Goal: Transaction & Acquisition: Book appointment/travel/reservation

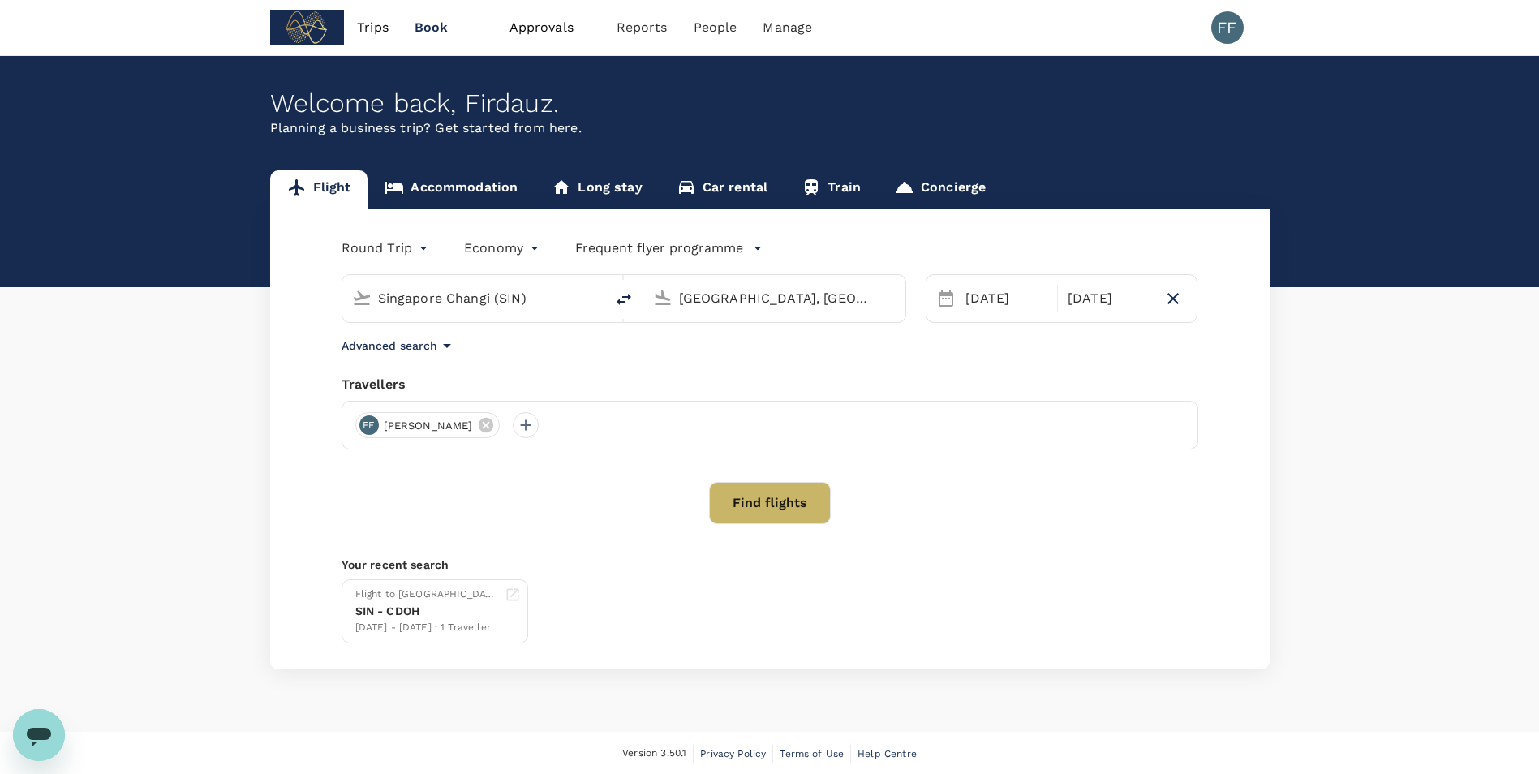
click at [1401, 571] on div "Flight Accommodation Long stay Car rental Train Concierge Round Trip roundtrip …" at bounding box center [769, 419] width 1539 height 499
click at [232, 28] on div "Trips Book Approvals 0 Reports People Manage FF Welcome back , [GEOGRAPHIC_DATA…" at bounding box center [769, 388] width 1539 height 776
click at [252, 23] on div "Trips Book Approvals 0 Reports People Manage FF" at bounding box center [770, 27] width 1038 height 55
click at [471, 198] on link "Accommodation" at bounding box center [451, 189] width 167 height 39
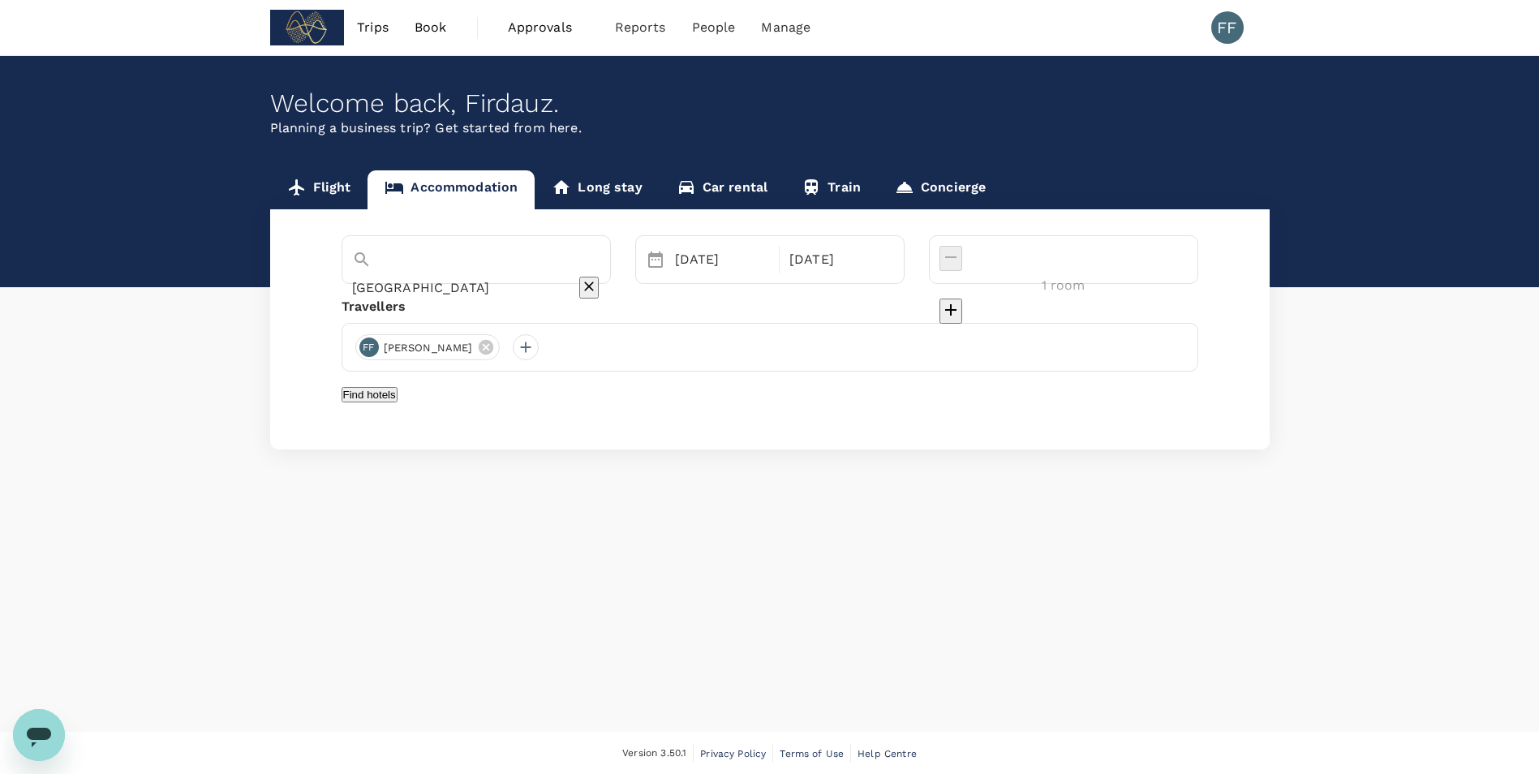
click at [701, 191] on link "Car rental" at bounding box center [723, 189] width 126 height 39
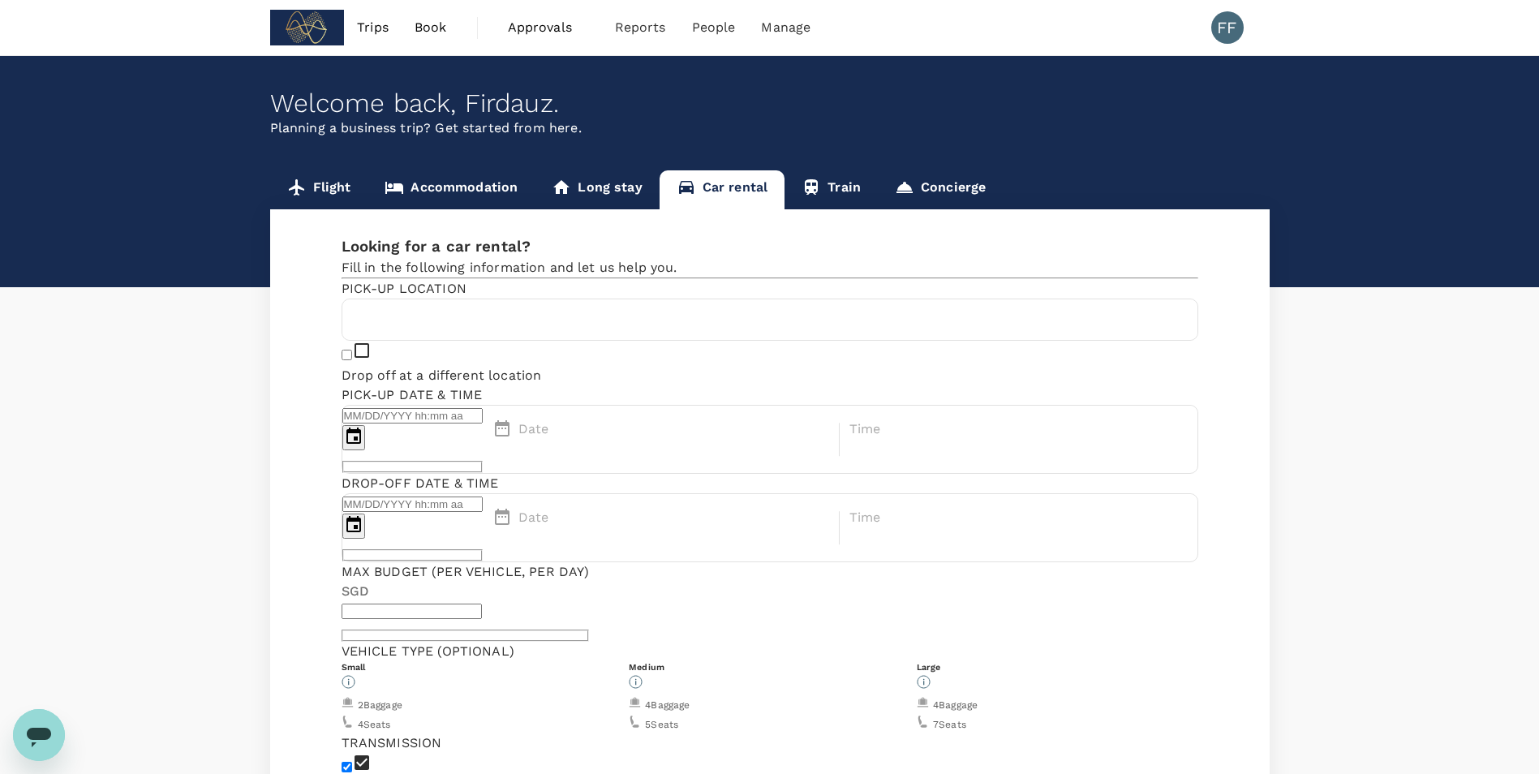
type input "Concierge booking - car-rental"
click at [814, 191] on icon at bounding box center [811, 187] width 19 height 19
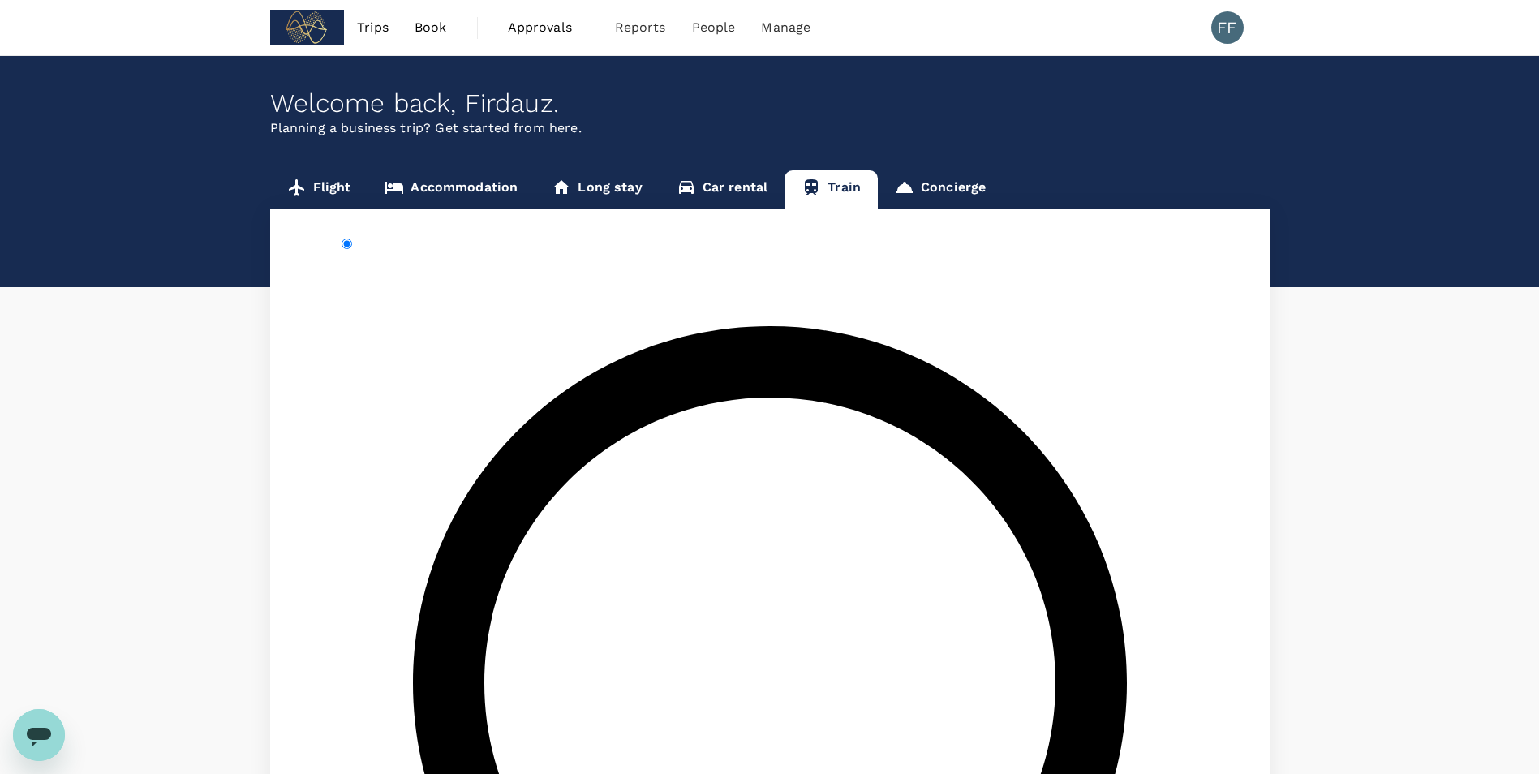
click at [736, 190] on link "Car rental" at bounding box center [723, 189] width 126 height 39
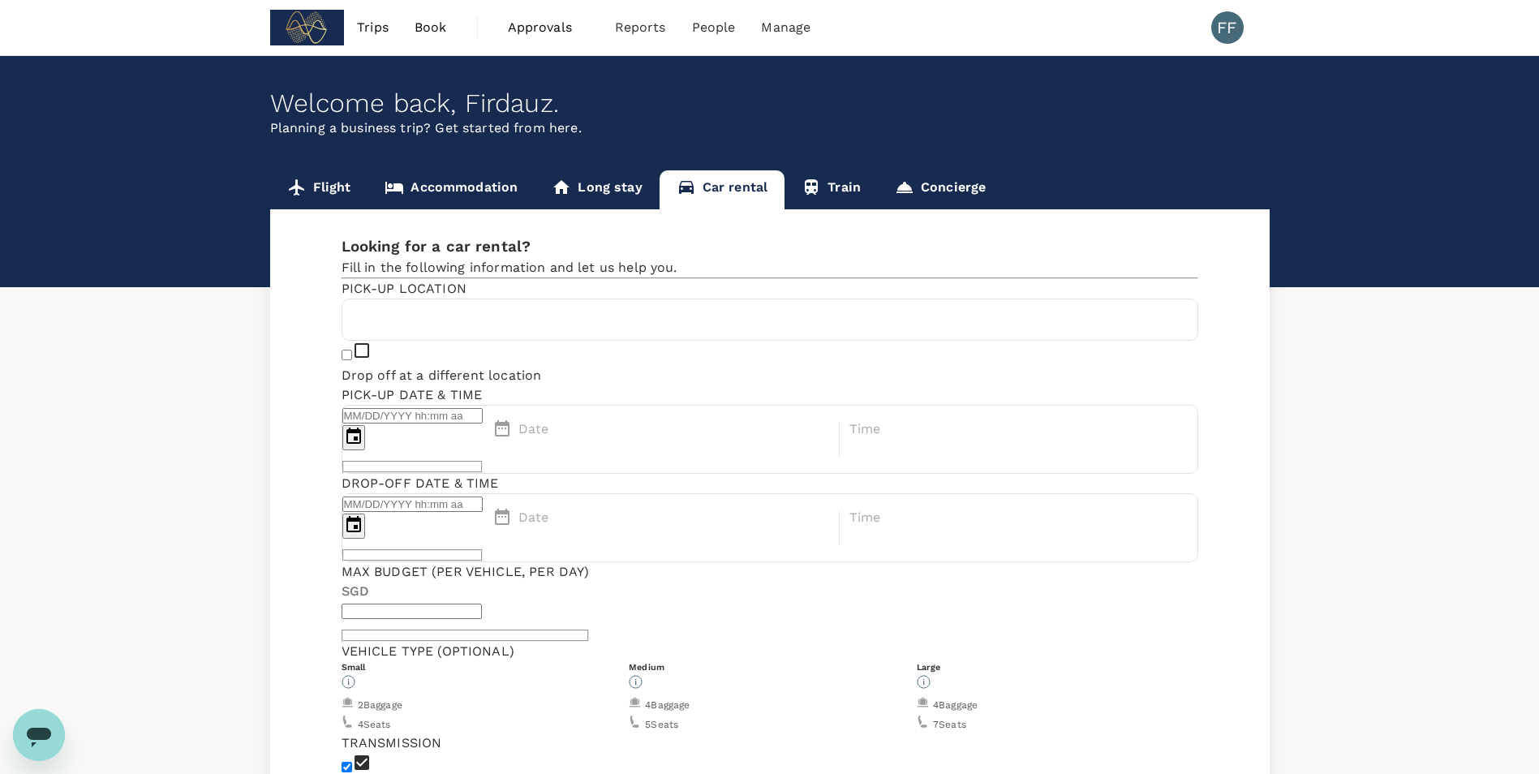
click at [612, 183] on link "Long stay" at bounding box center [597, 189] width 124 height 39
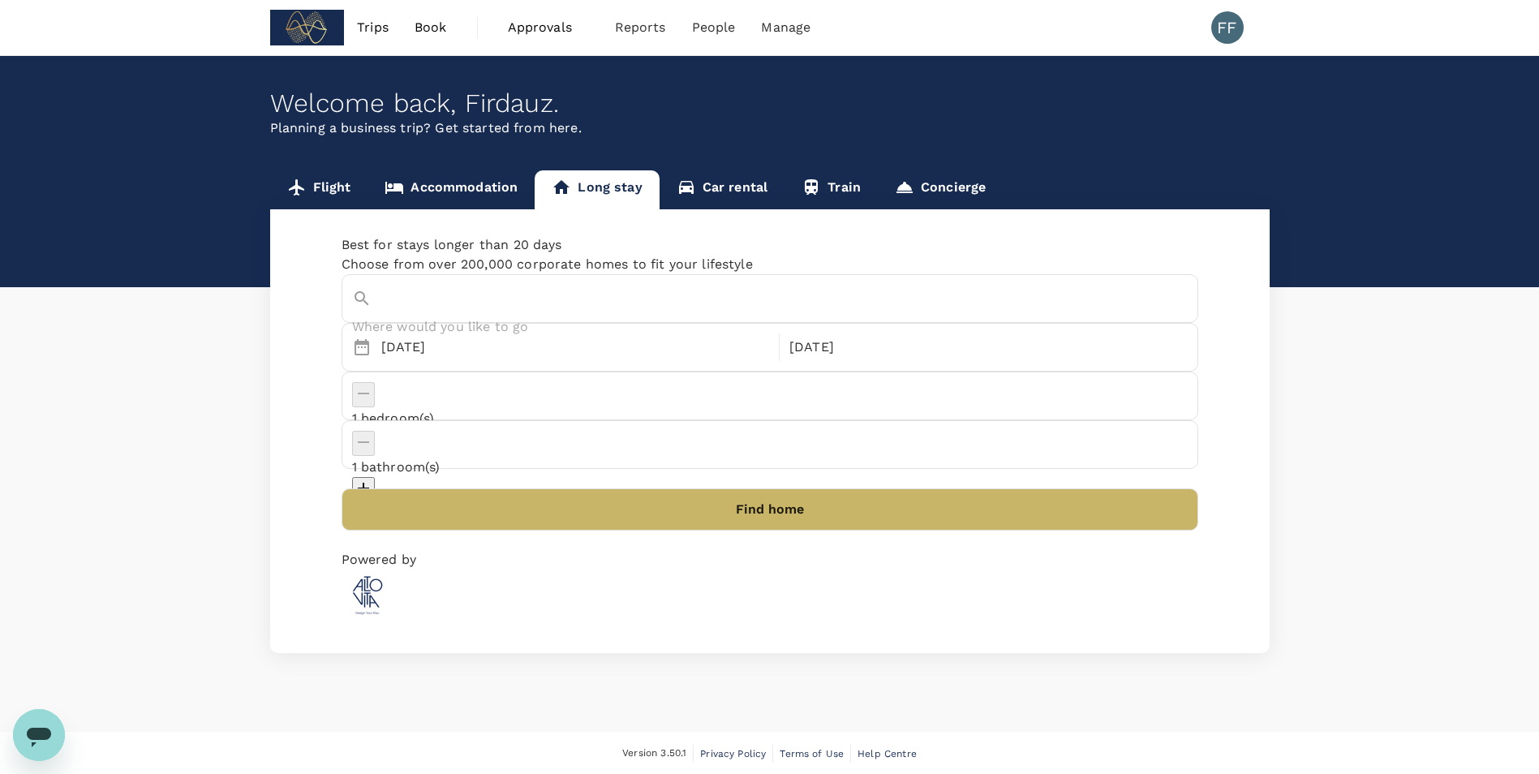
click at [456, 329] on input "text" at bounding box center [757, 326] width 811 height 25
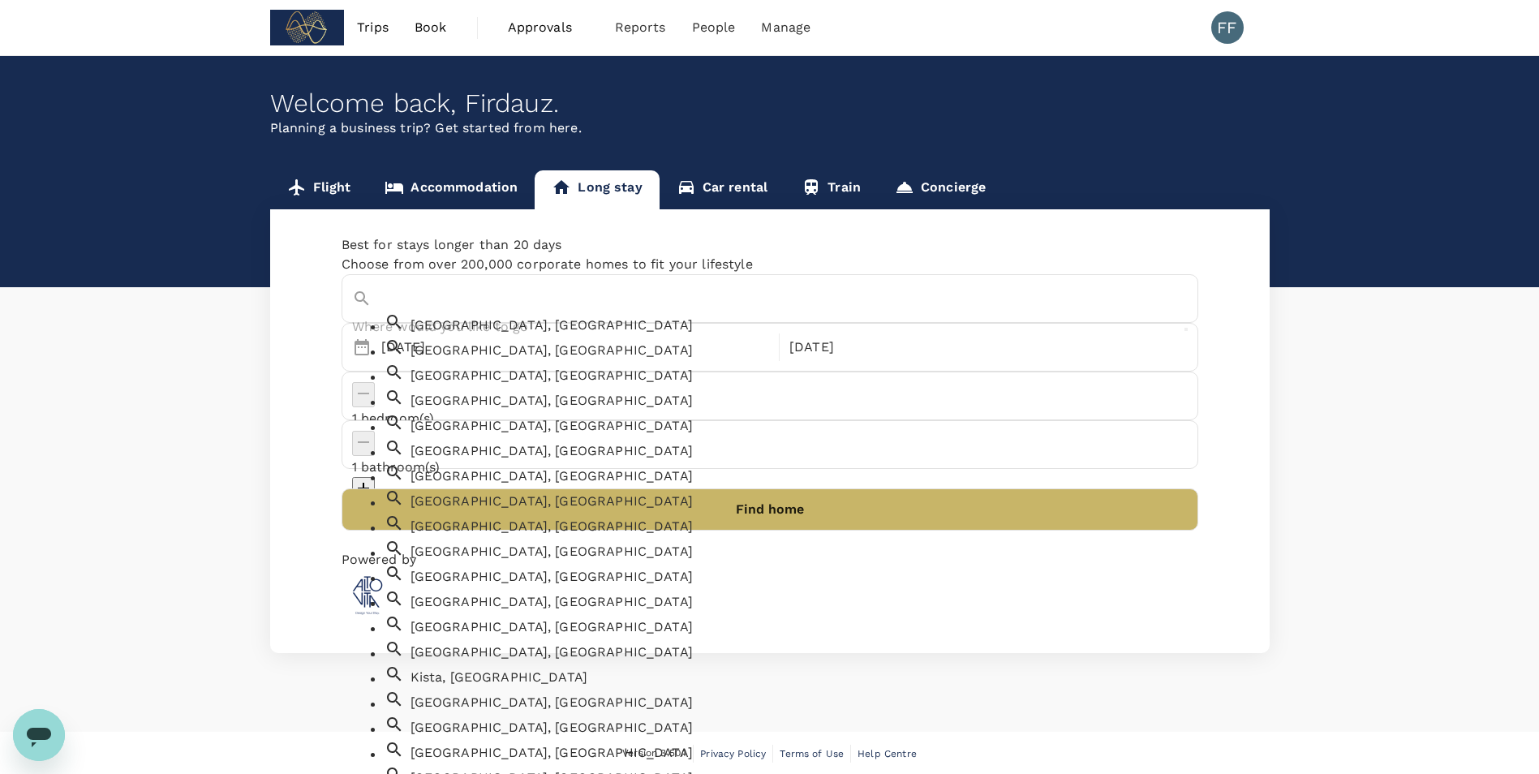
scroll to position [1704, 0]
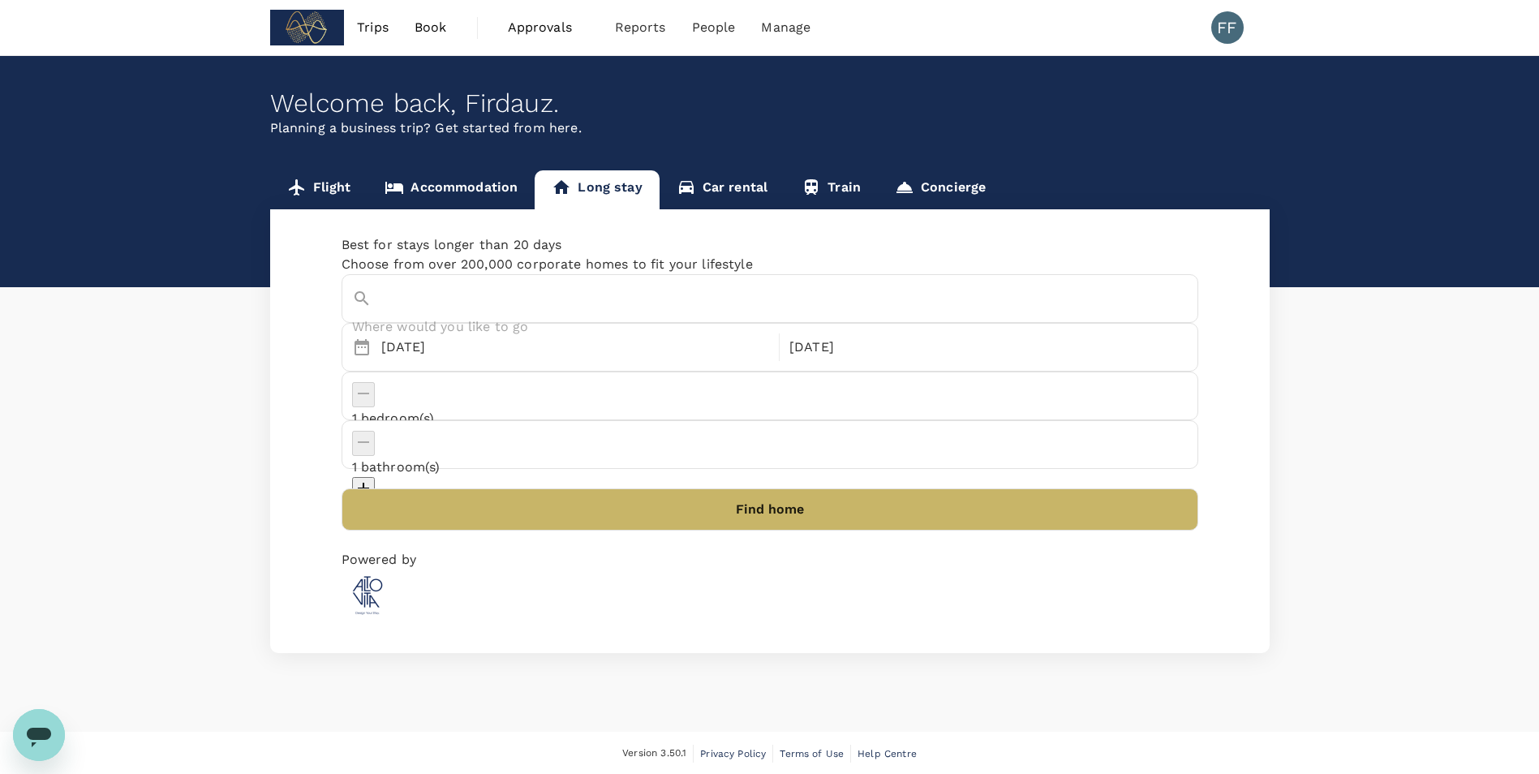
click at [523, 315] on input "text" at bounding box center [757, 326] width 811 height 25
type input "p"
click at [531, 335] on div "[GEOGRAPHIC_DATA] , [GEOGRAPHIC_DATA]" at bounding box center [796, 322] width 784 height 26
type input "[GEOGRAPHIC_DATA], [GEOGRAPHIC_DATA]"
click at [486, 363] on div "[DATE]" at bounding box center [576, 347] width 402 height 32
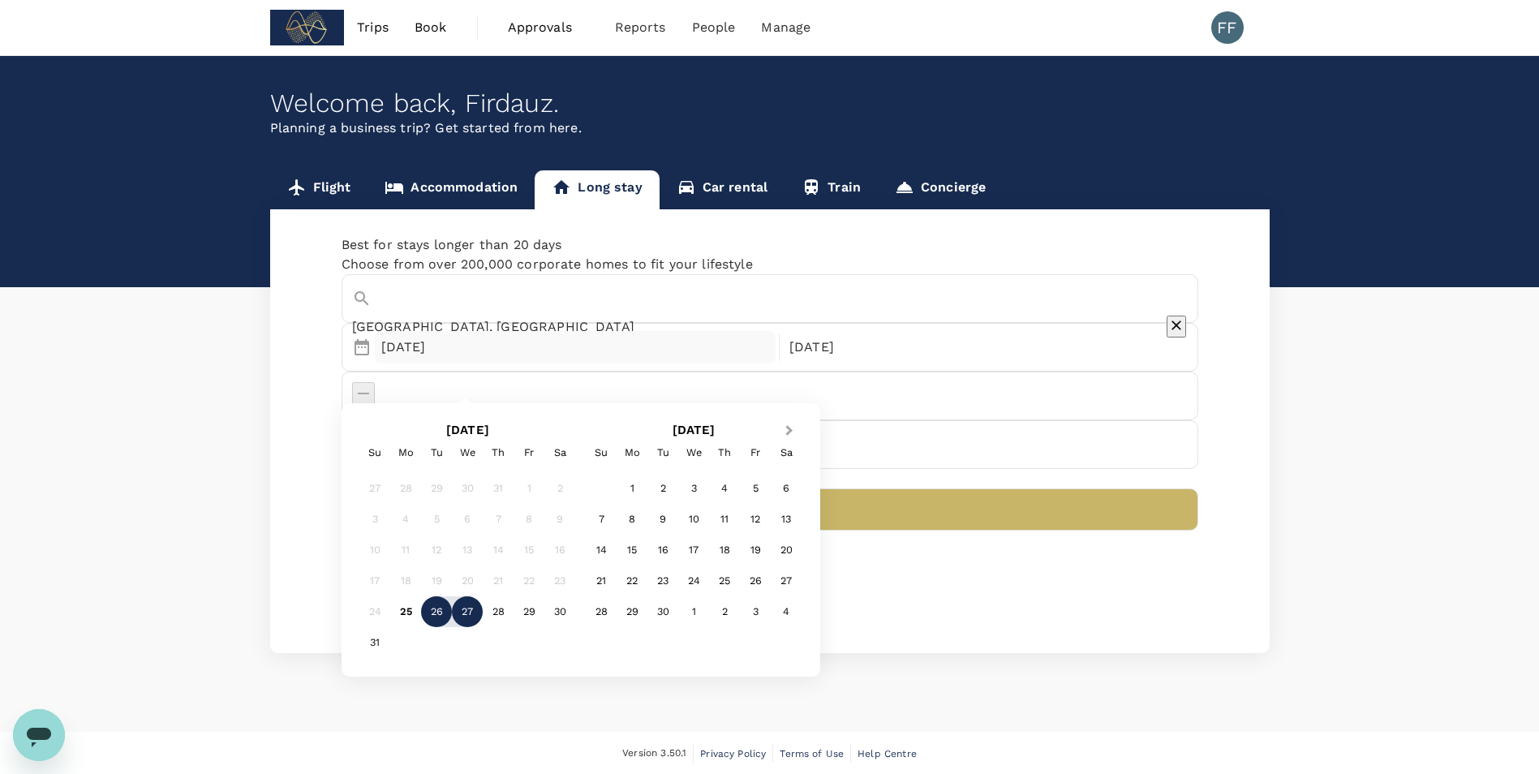
click at [797, 423] on button "Next Month" at bounding box center [791, 432] width 26 height 26
click at [531, 484] on div "3" at bounding box center [529, 488] width 31 height 31
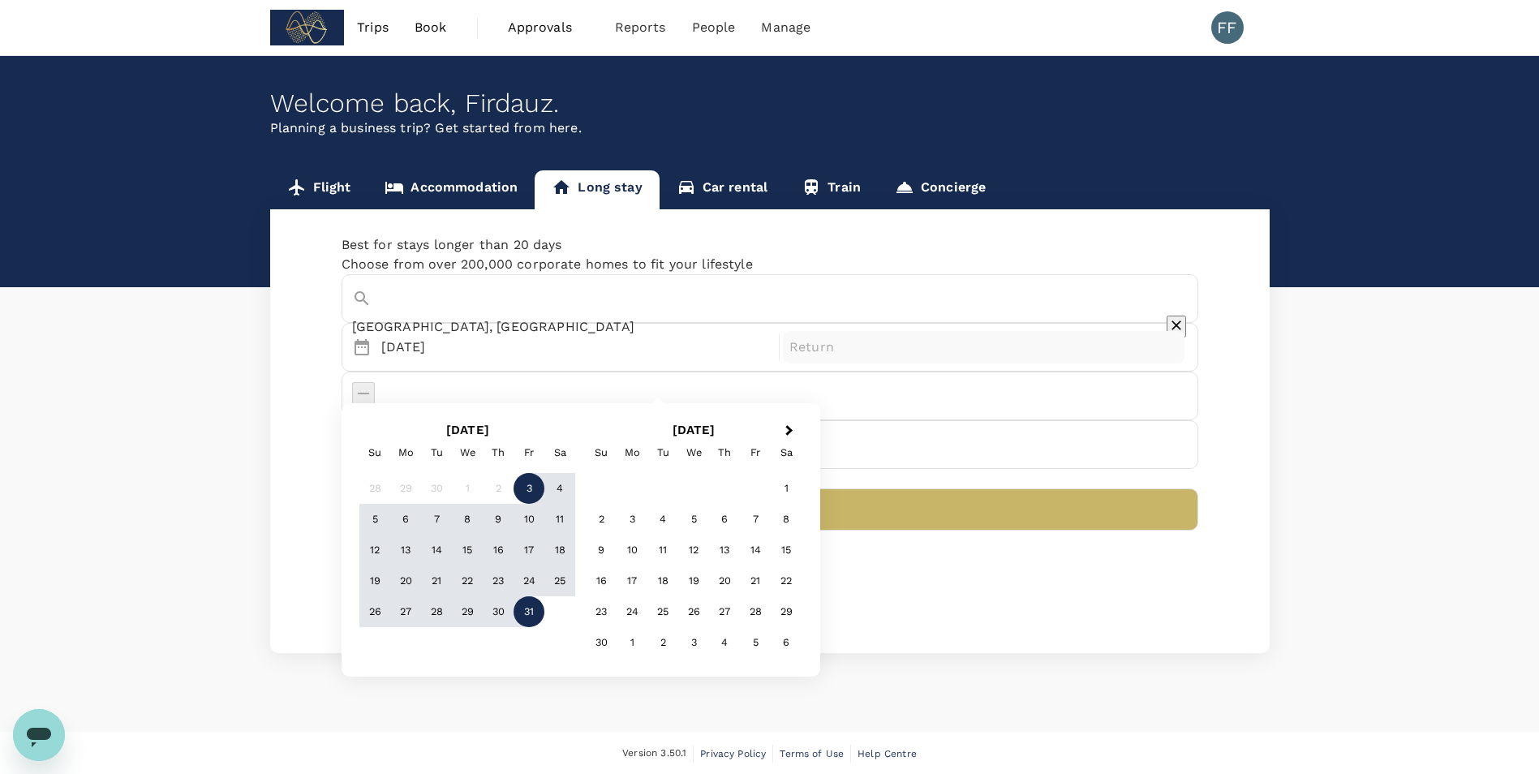
click at [524, 617] on div "31" at bounding box center [529, 611] width 31 height 31
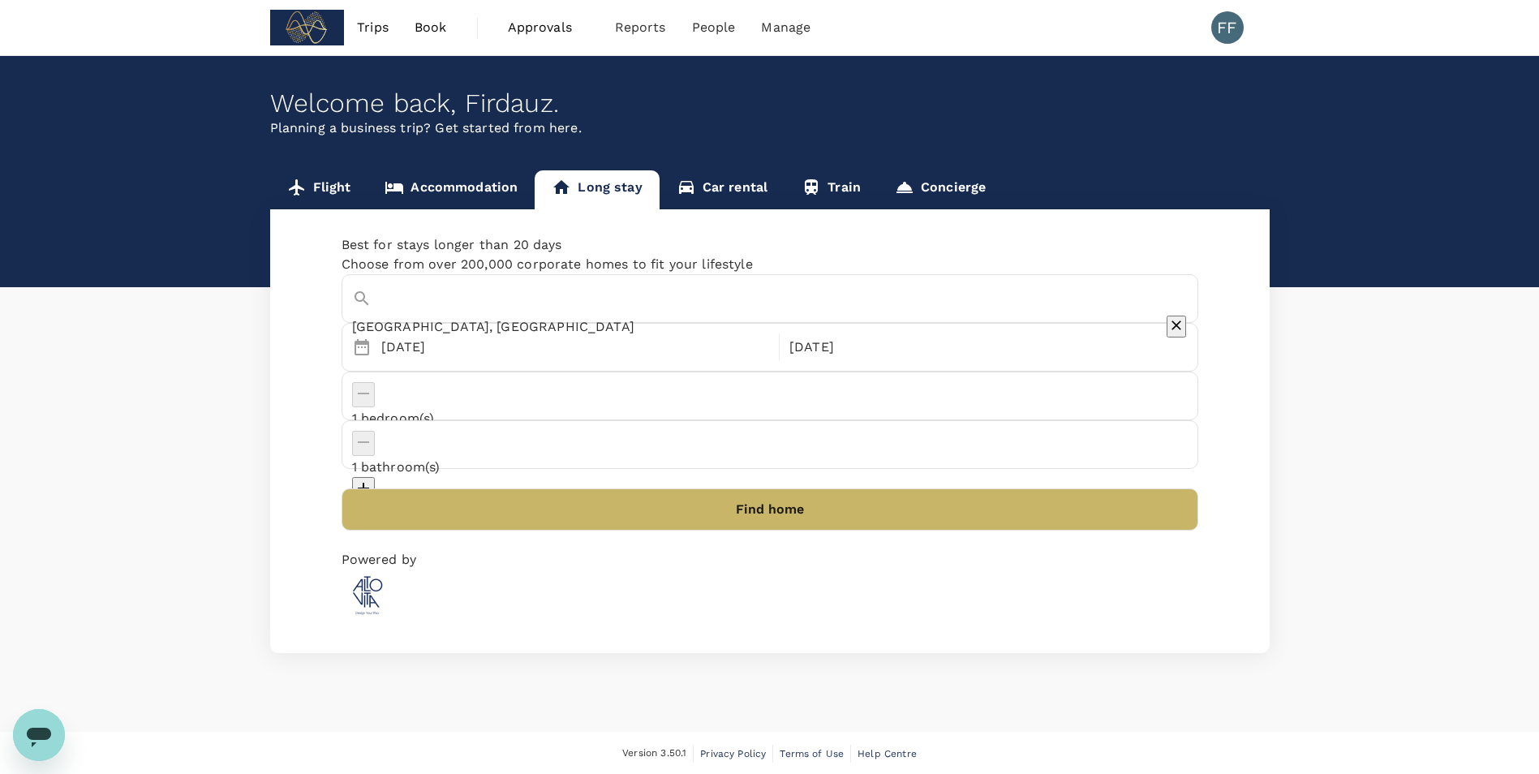
click at [789, 488] on button "Find home" at bounding box center [770, 509] width 857 height 42
click at [336, 191] on link "Flight" at bounding box center [319, 189] width 98 height 39
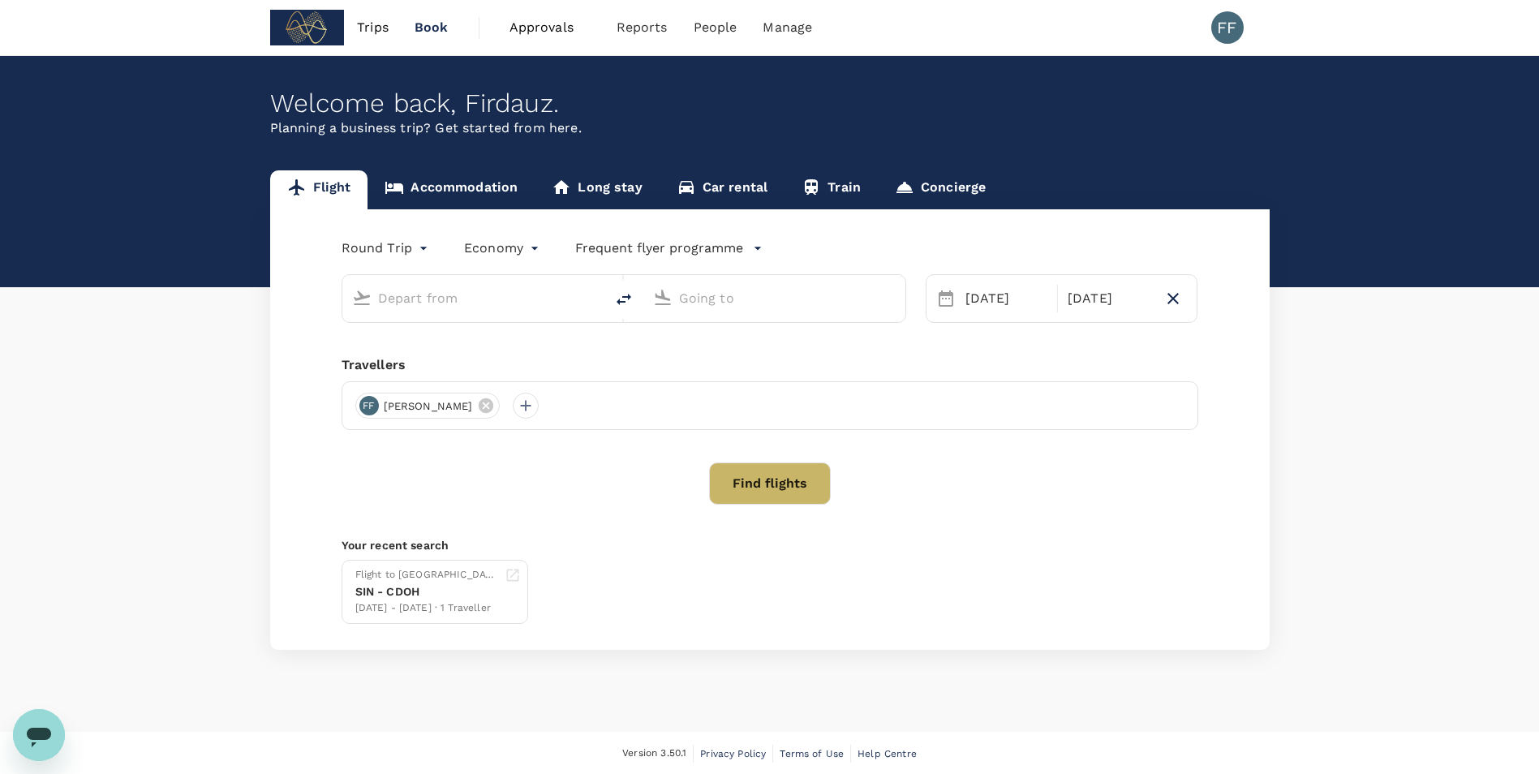
type input "Singapore Changi (SIN)"
type input "[GEOGRAPHIC_DATA], [GEOGRAPHIC_DATA] (any)"
type input "Singapore Changi (SIN)"
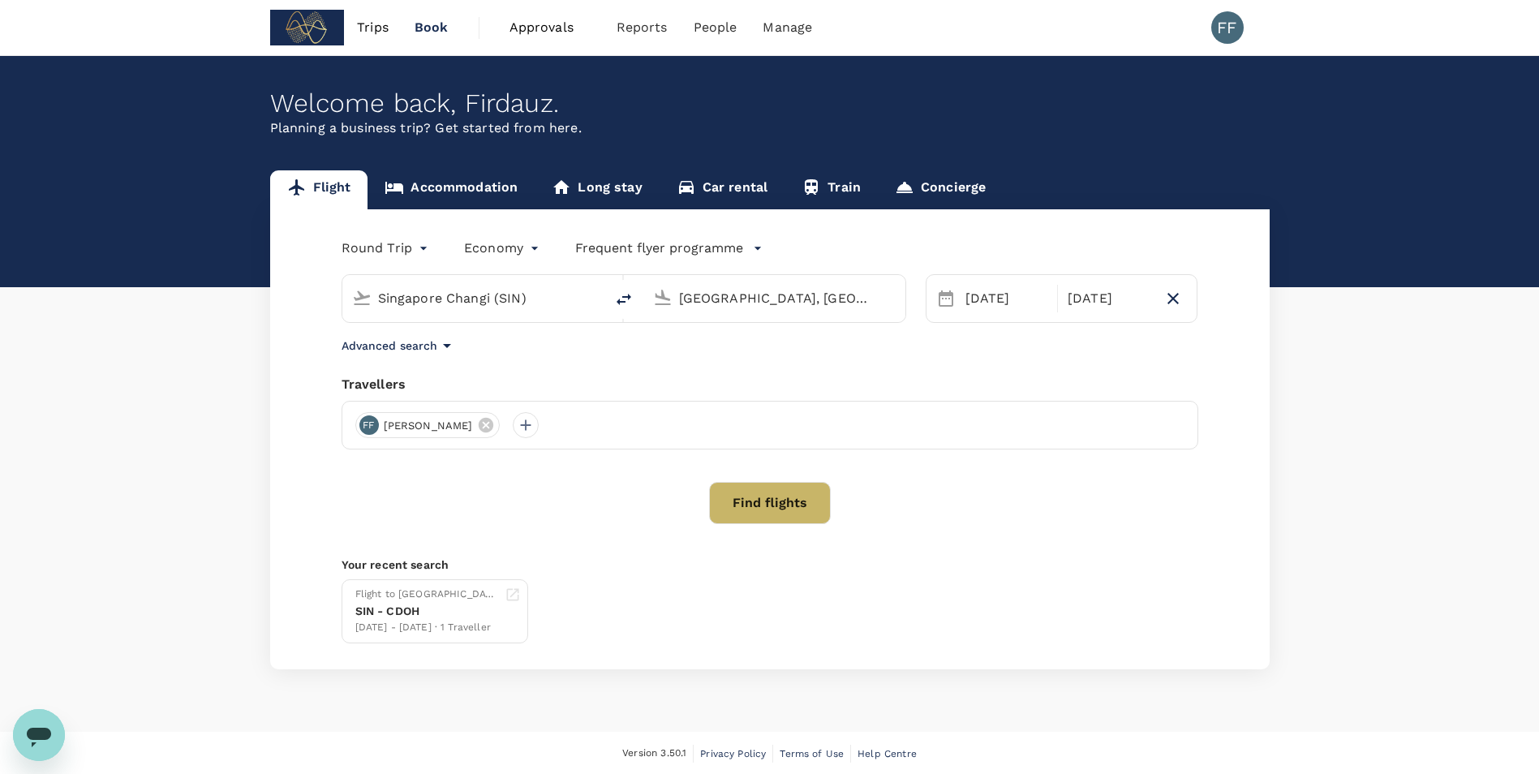
click at [700, 299] on input "[GEOGRAPHIC_DATA], [GEOGRAPHIC_DATA] (any)" at bounding box center [775, 298] width 192 height 25
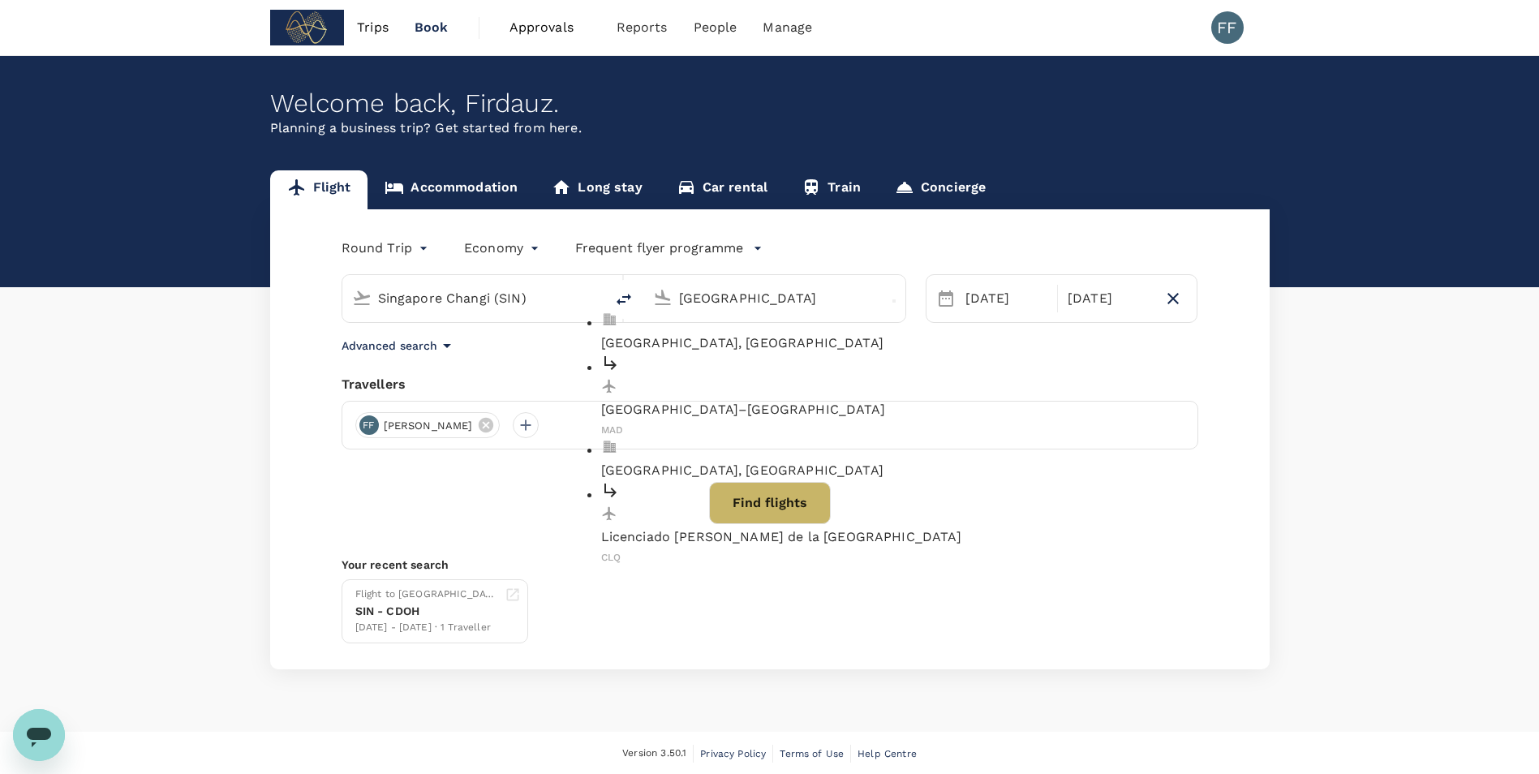
click at [727, 353] on li "[GEOGRAPHIC_DATA]–[PERSON_NAME] MAD" at bounding box center [787, 396] width 373 height 86
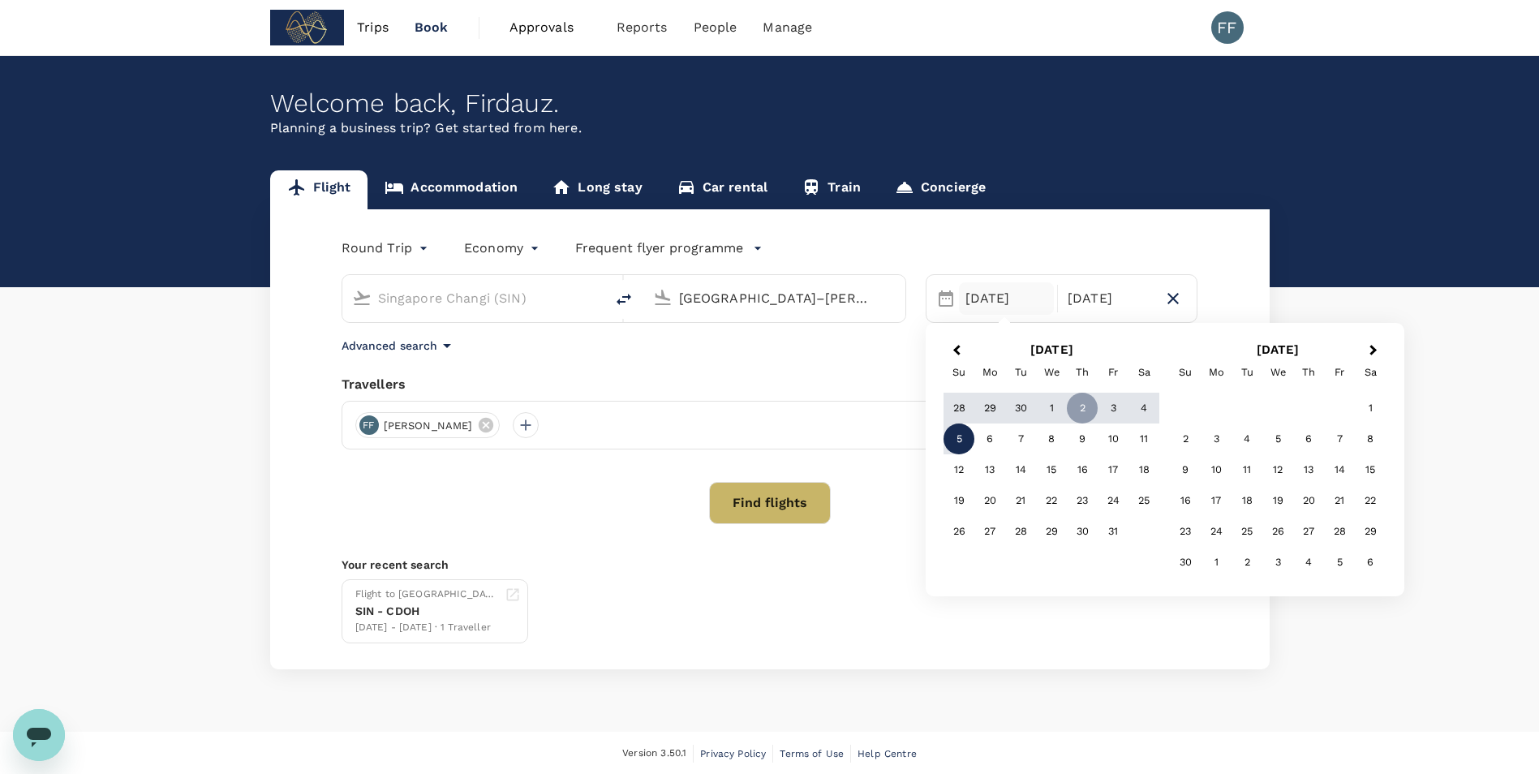
type input "[GEOGRAPHIC_DATA]–[PERSON_NAME] (MAD)"
click at [877, 540] on div "Round Trip roundtrip Economy economy Frequent flyer programme [GEOGRAPHIC_DATA]…" at bounding box center [770, 439] width 1000 height 460
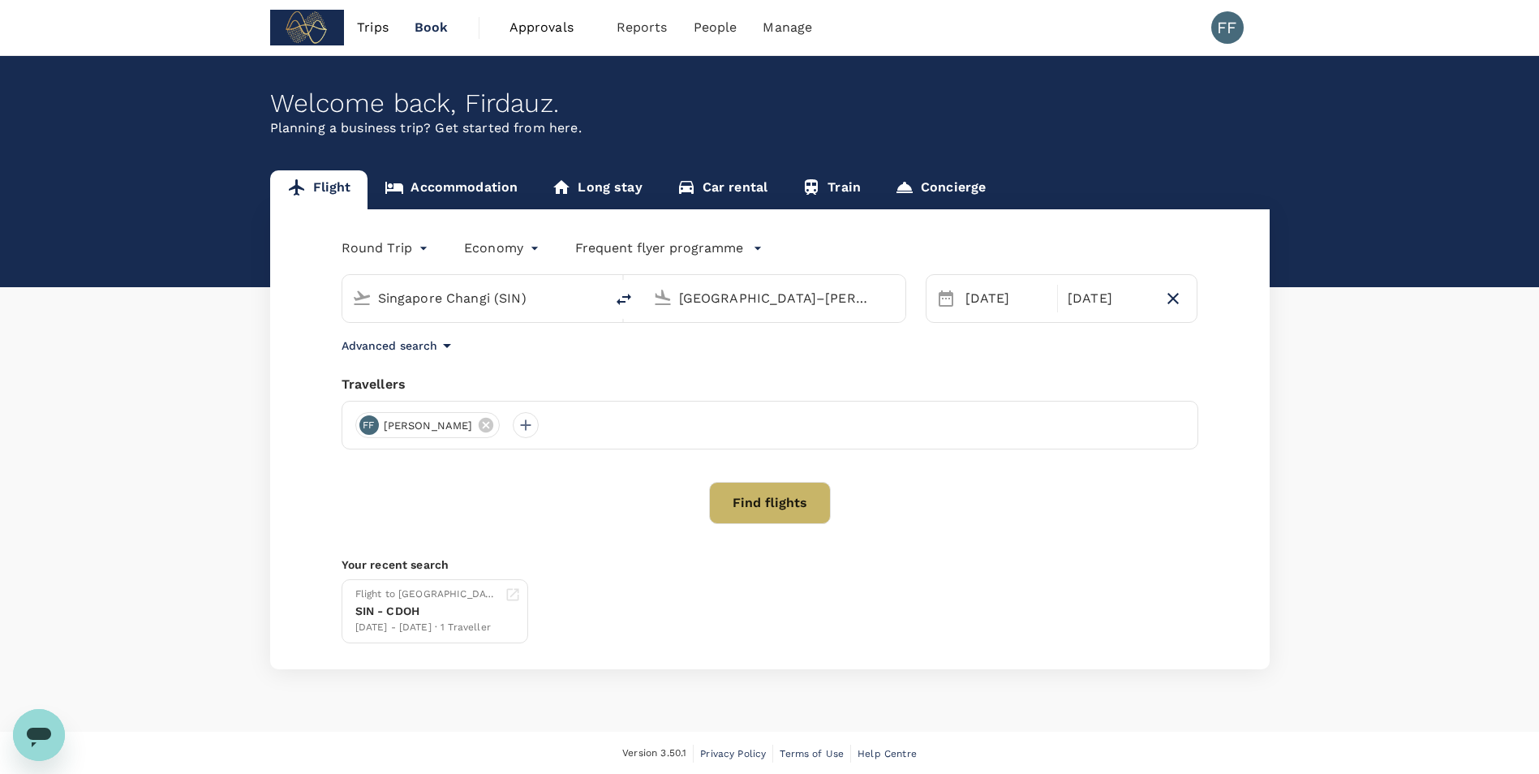
click at [802, 508] on button "Find flights" at bounding box center [770, 503] width 122 height 42
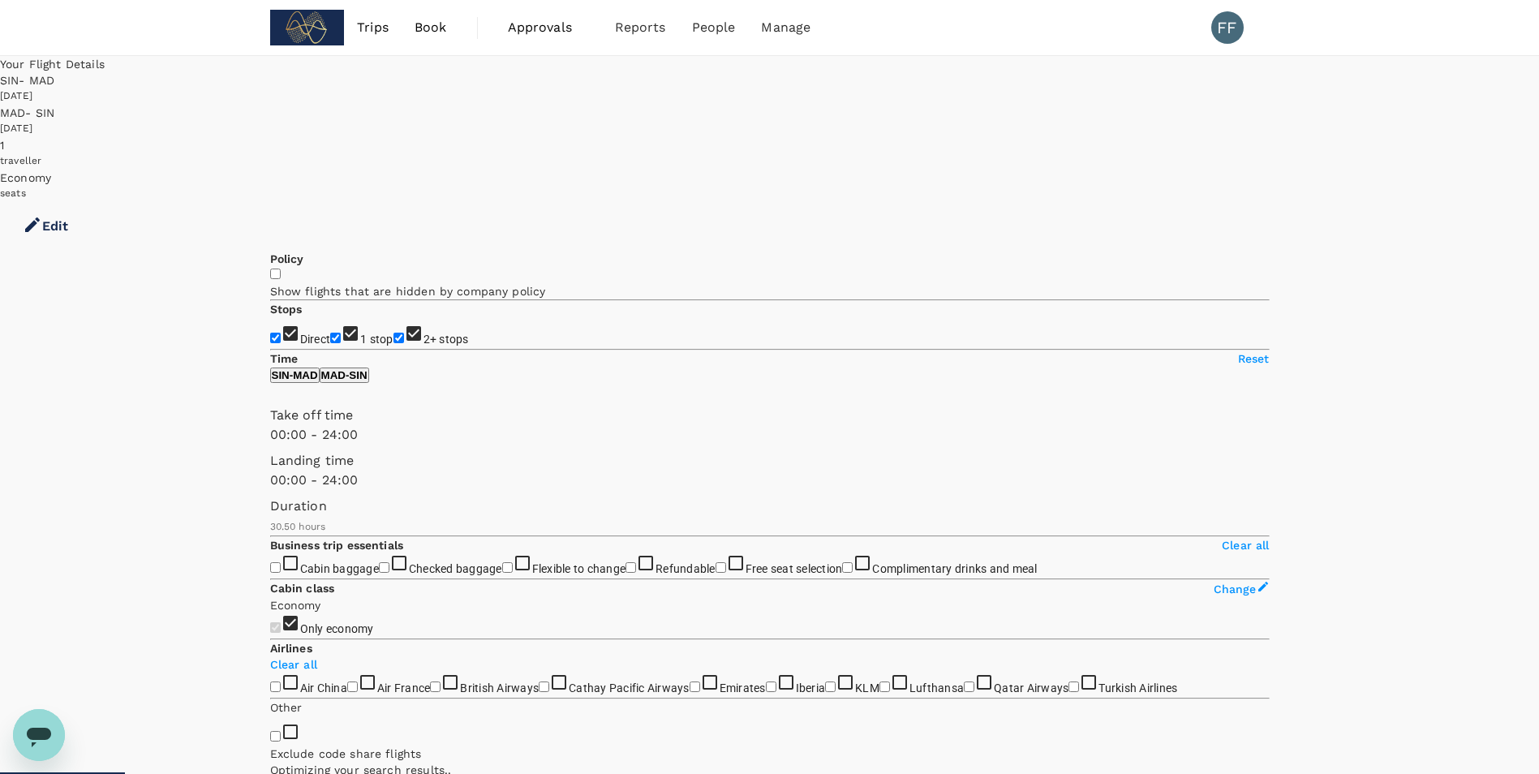
type input "1855"
click at [330, 333] on input "1 stop" at bounding box center [335, 338] width 11 height 11
checkbox input "false"
click at [393, 333] on input "2+ stops" at bounding box center [398, 338] width 11 height 11
checkbox input "false"
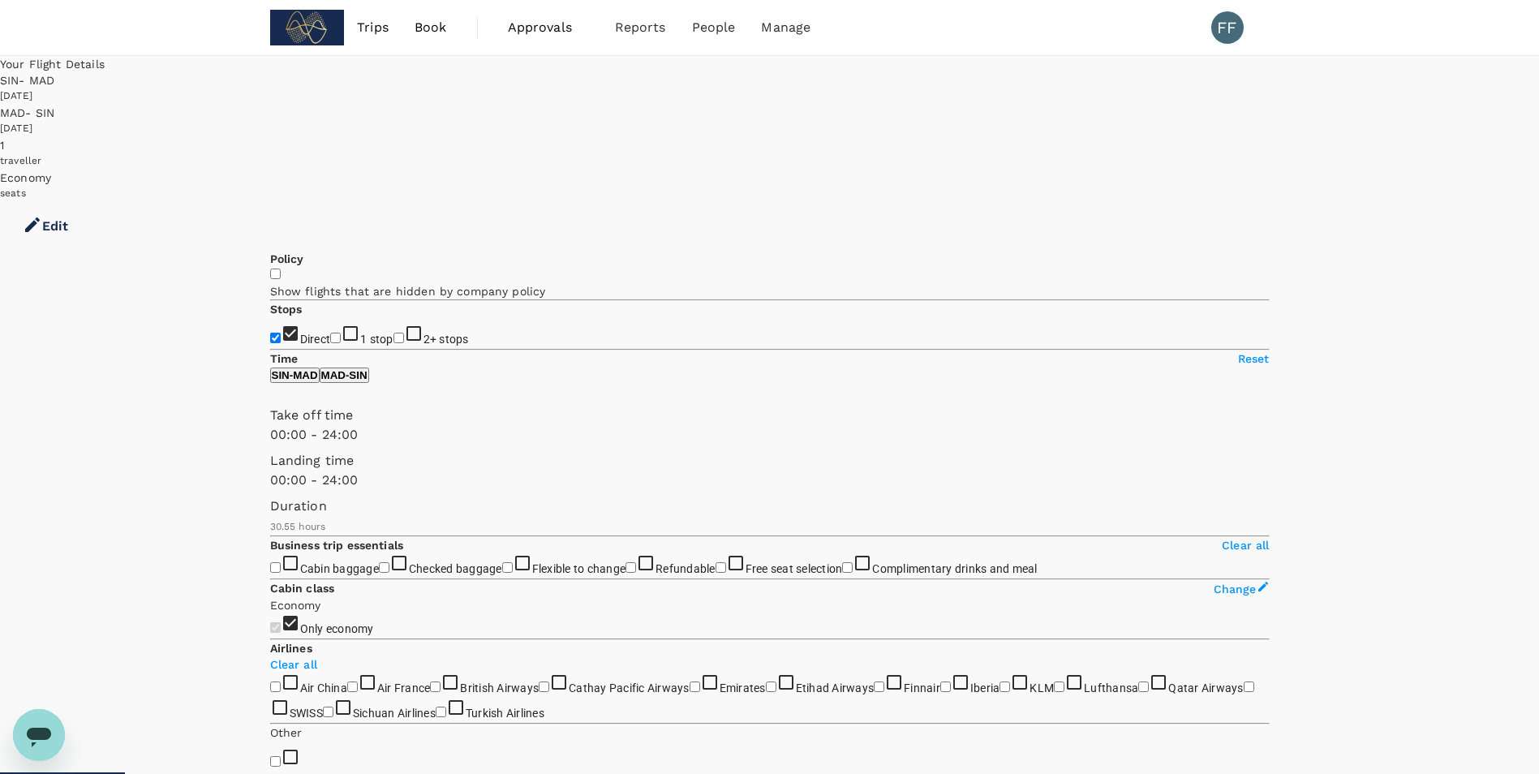
type input "2325"
click at [330, 333] on input "1 stop" at bounding box center [335, 338] width 11 height 11
checkbox input "true"
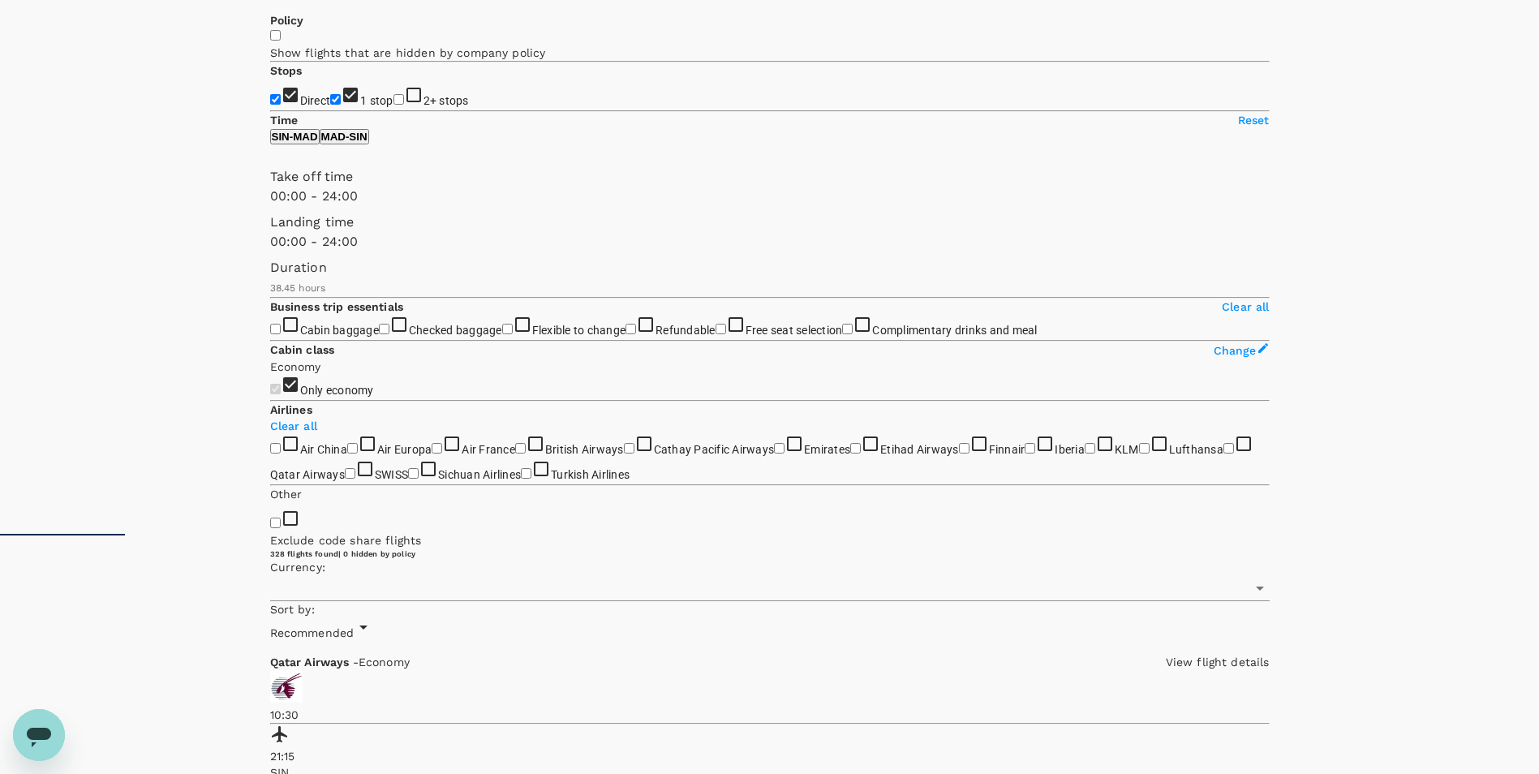
type input "SGD"
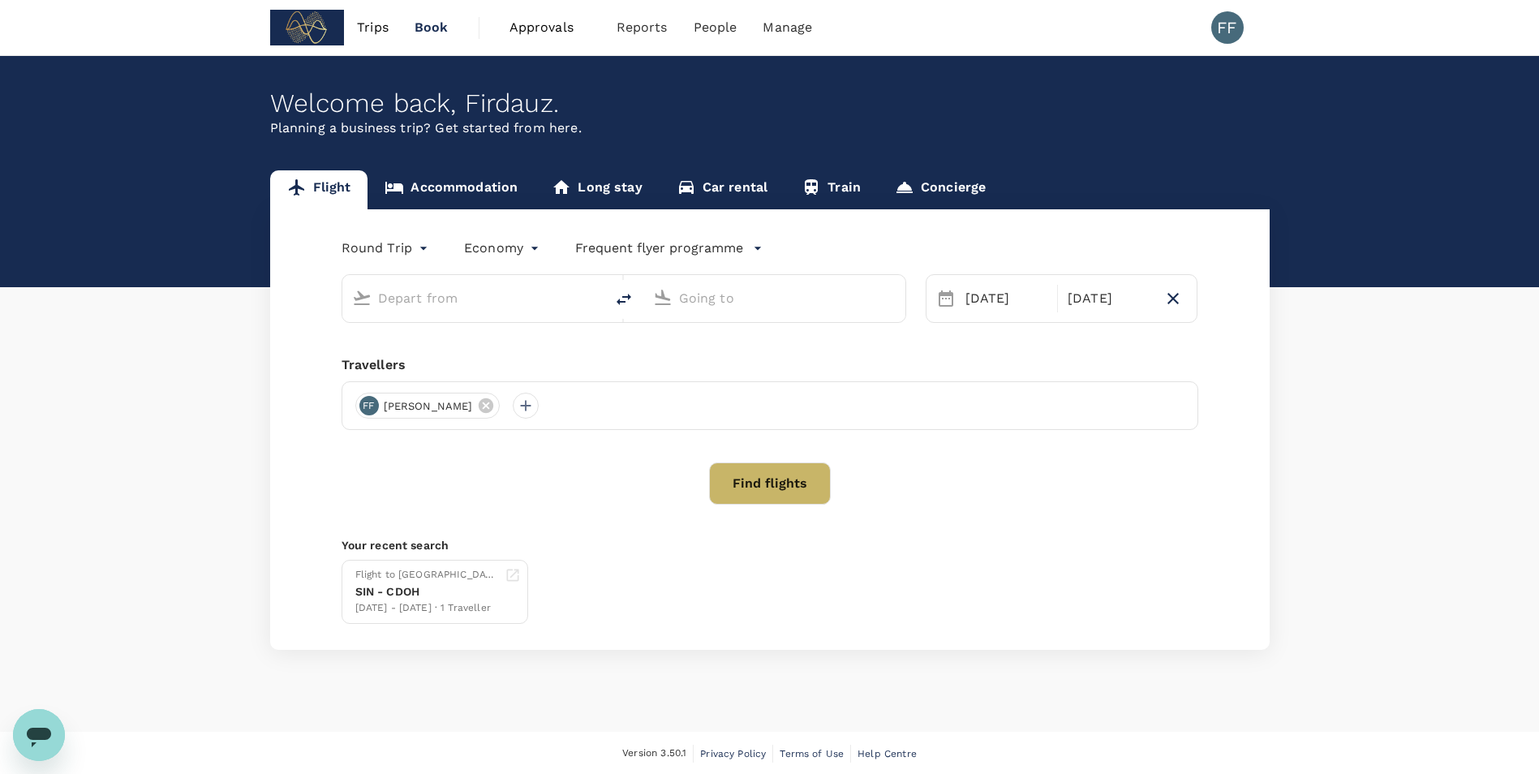
type input "Singapore Changi (SIN)"
type input "[GEOGRAPHIC_DATA]–[PERSON_NAME] (MAD)"
type input "Singapore Changi (SIN)"
type input "[GEOGRAPHIC_DATA]–[PERSON_NAME] (MAD)"
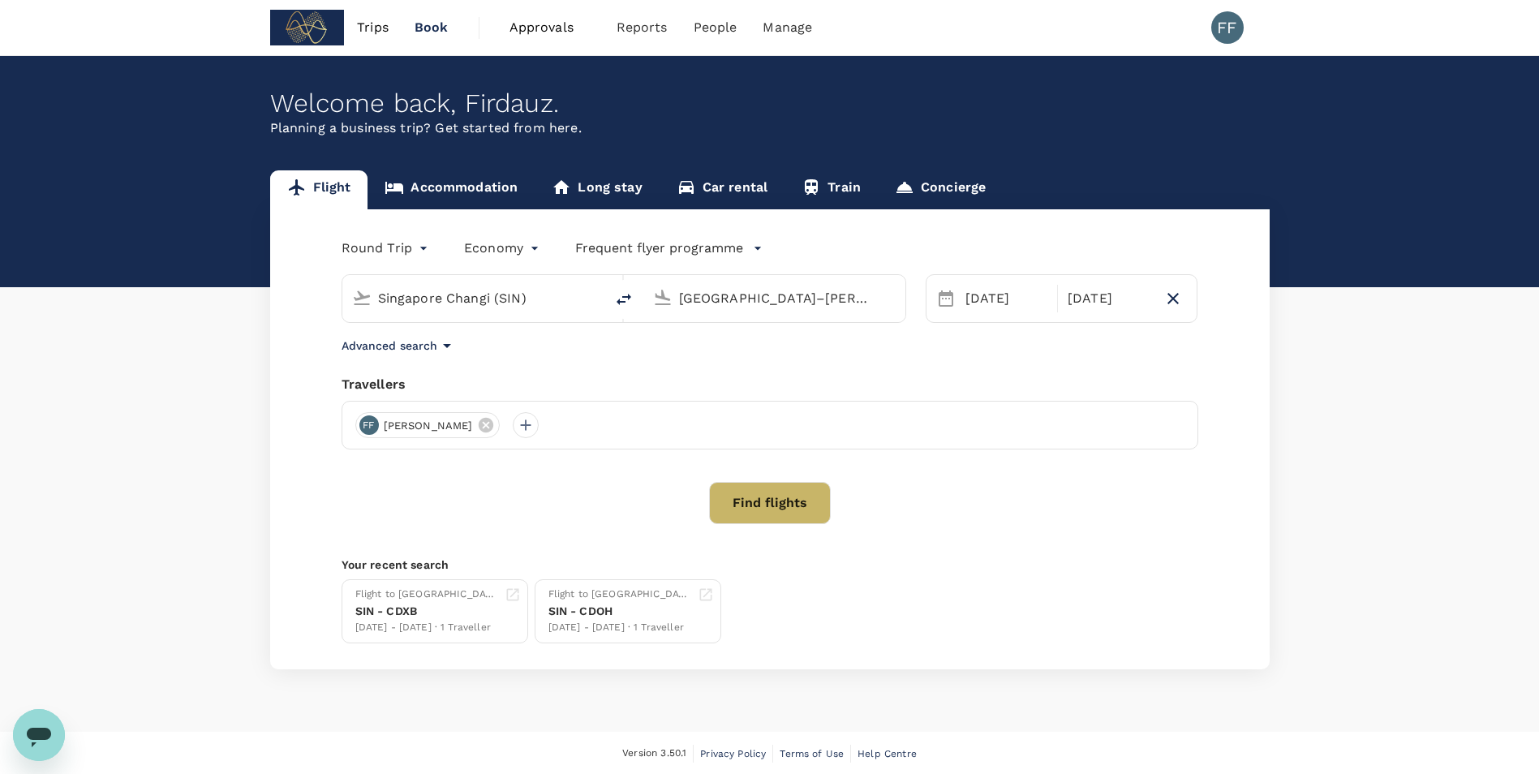
click at [169, 273] on div "Flight Accommodation Long stay Car rental Train Concierge Round Trip roundtrip …" at bounding box center [769, 419] width 1539 height 499
click at [634, 353] on div "Advanced search" at bounding box center [770, 345] width 857 height 19
click at [444, 343] on icon "button" at bounding box center [446, 345] width 19 height 19
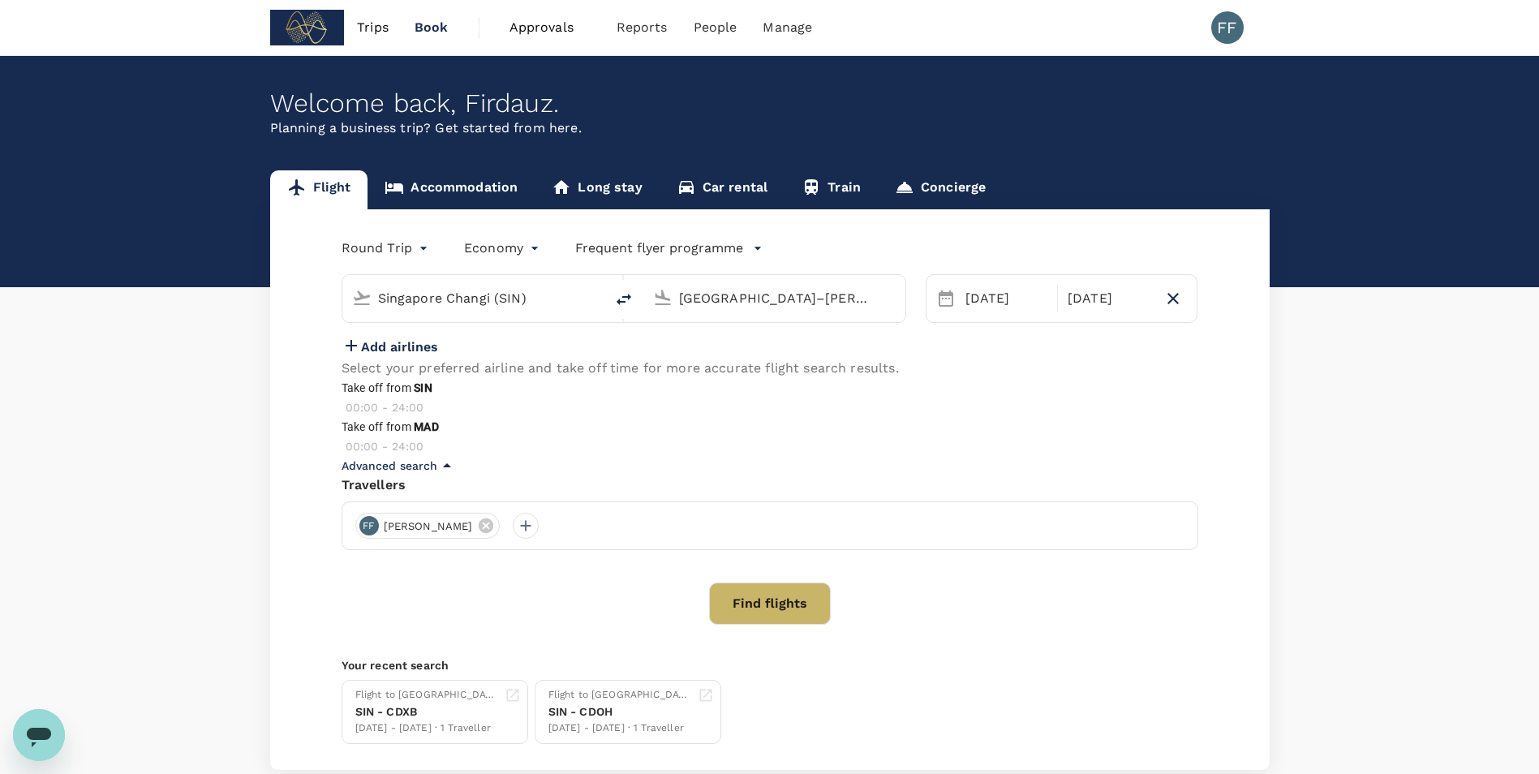
click at [444, 475] on icon "button" at bounding box center [446, 465] width 19 height 19
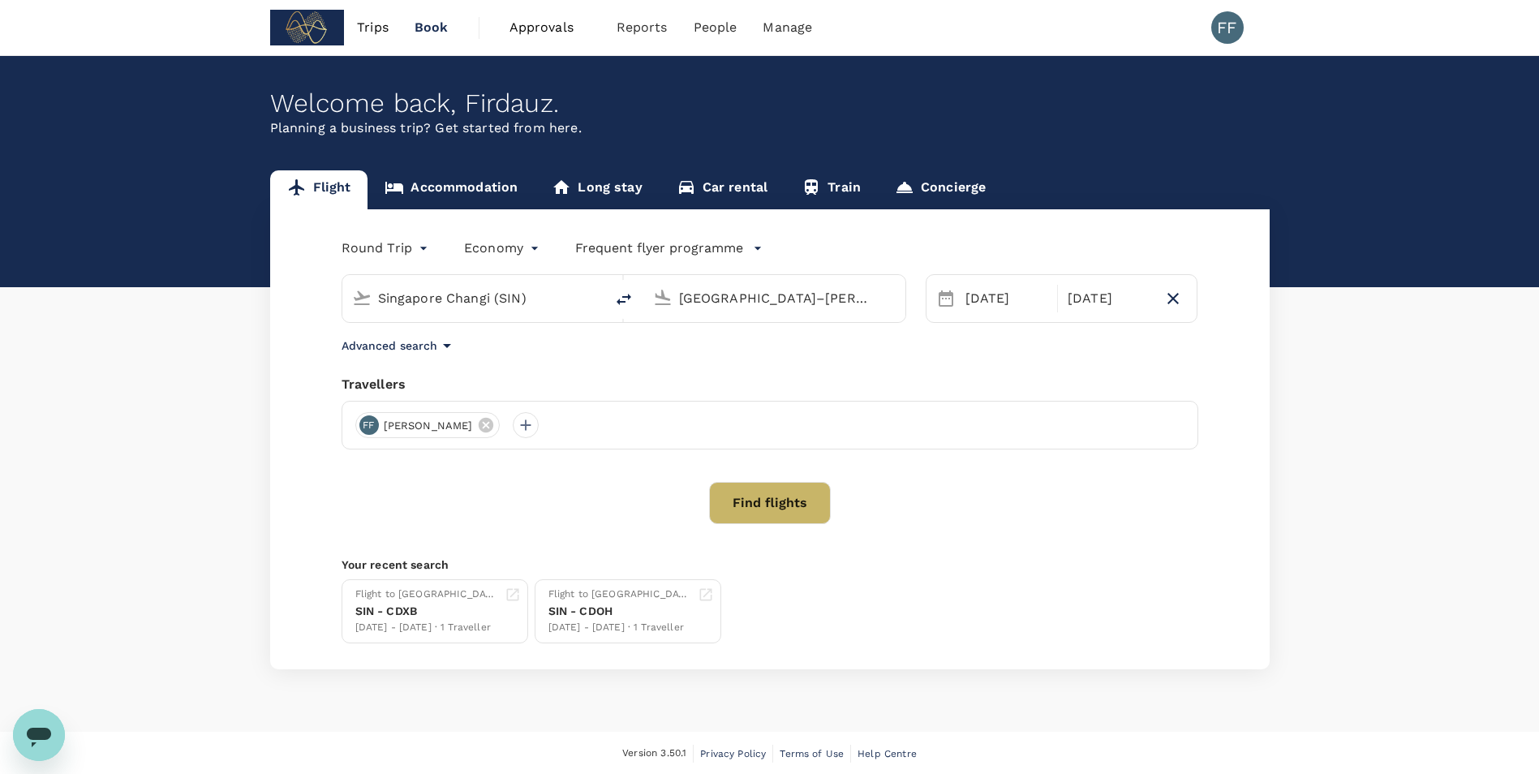
click at [299, 357] on div "Round Trip roundtrip Economy economy Frequent flyer programme Singapore Changi …" at bounding box center [770, 439] width 1000 height 460
click at [319, 193] on link "Flight" at bounding box center [319, 189] width 98 height 39
click at [316, 193] on link "Flight" at bounding box center [319, 189] width 98 height 39
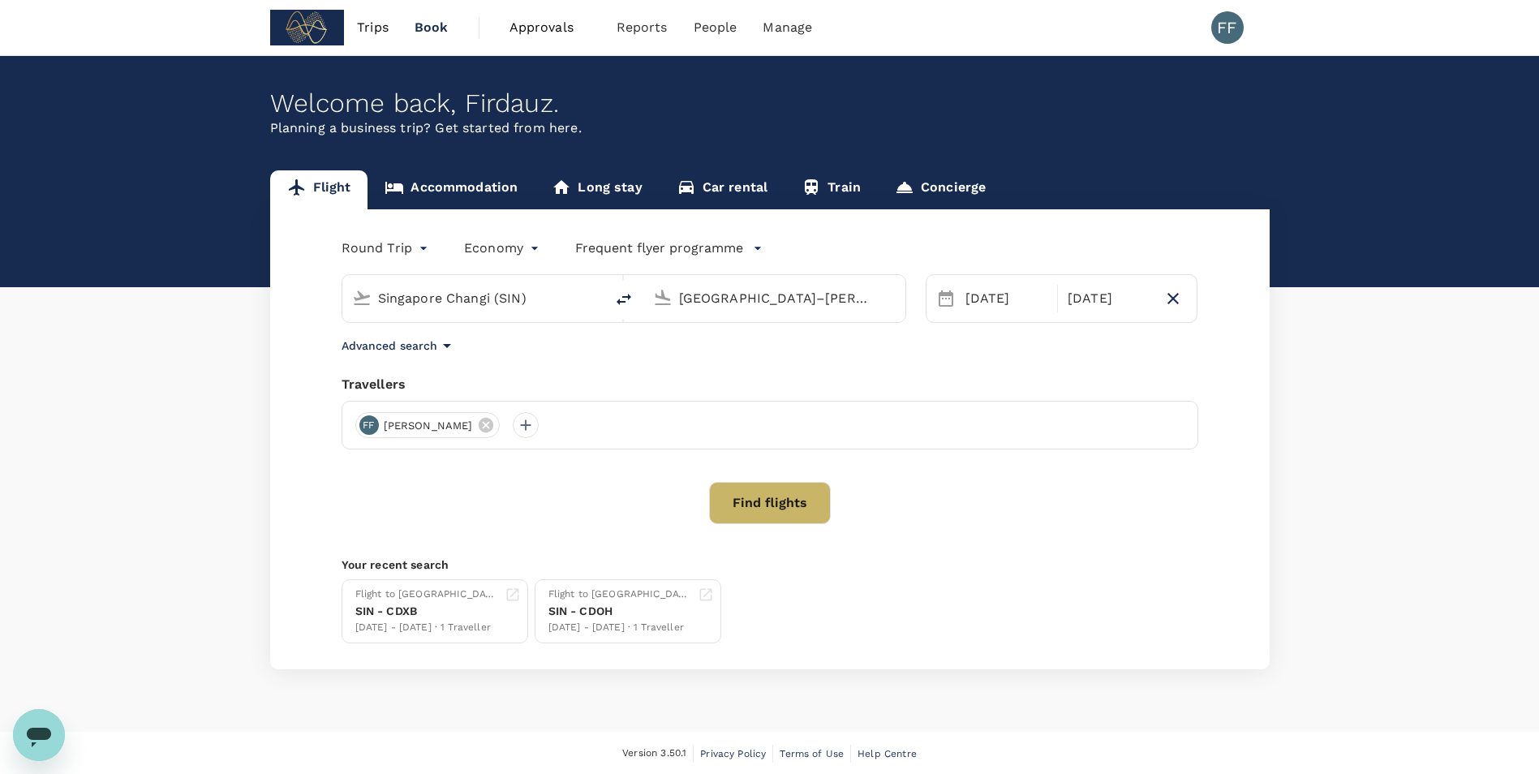
click at [316, 193] on link "Flight" at bounding box center [319, 189] width 98 height 39
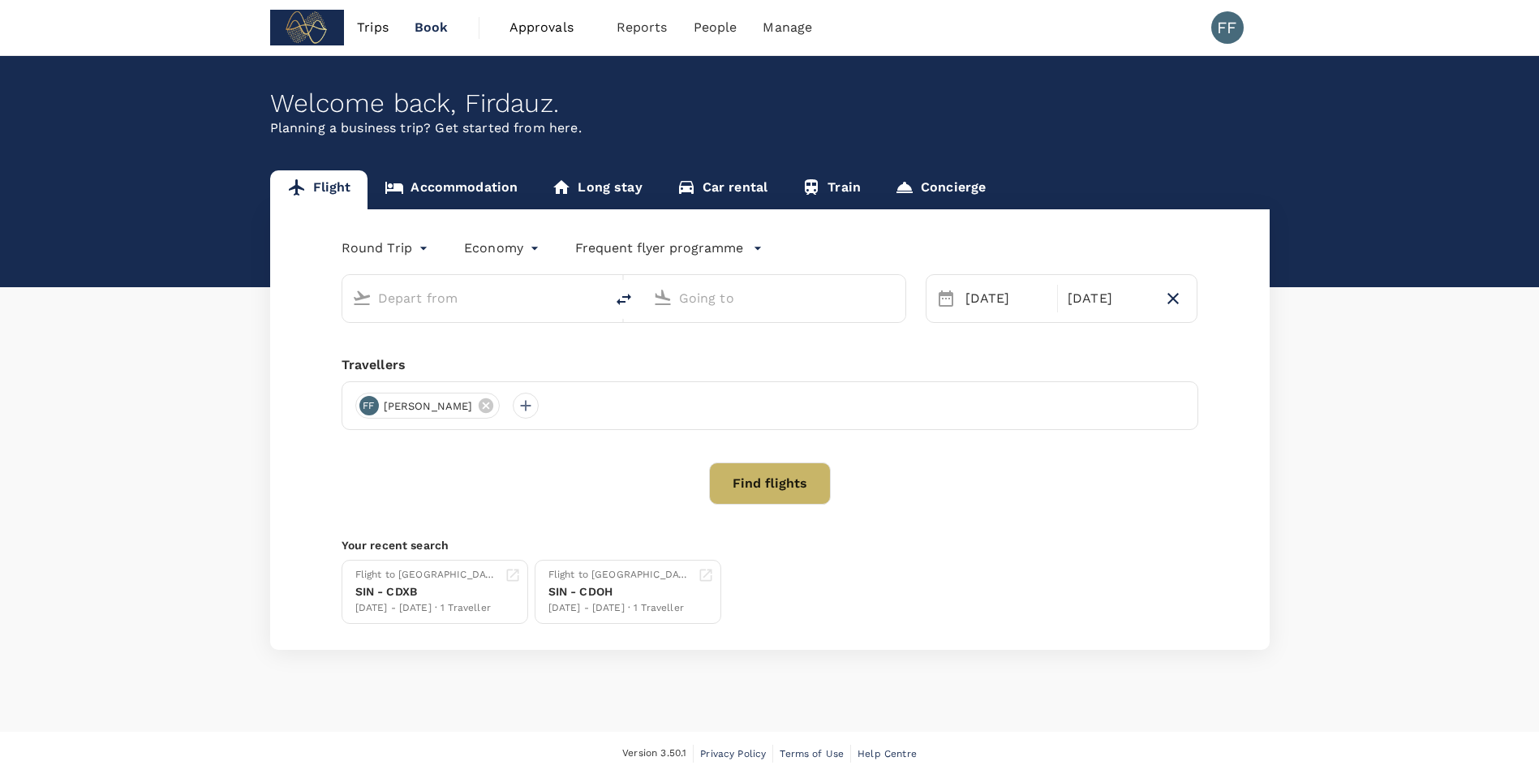
type input "Singapore Changi (SIN)"
type input "[GEOGRAPHIC_DATA]–[PERSON_NAME] (MAD)"
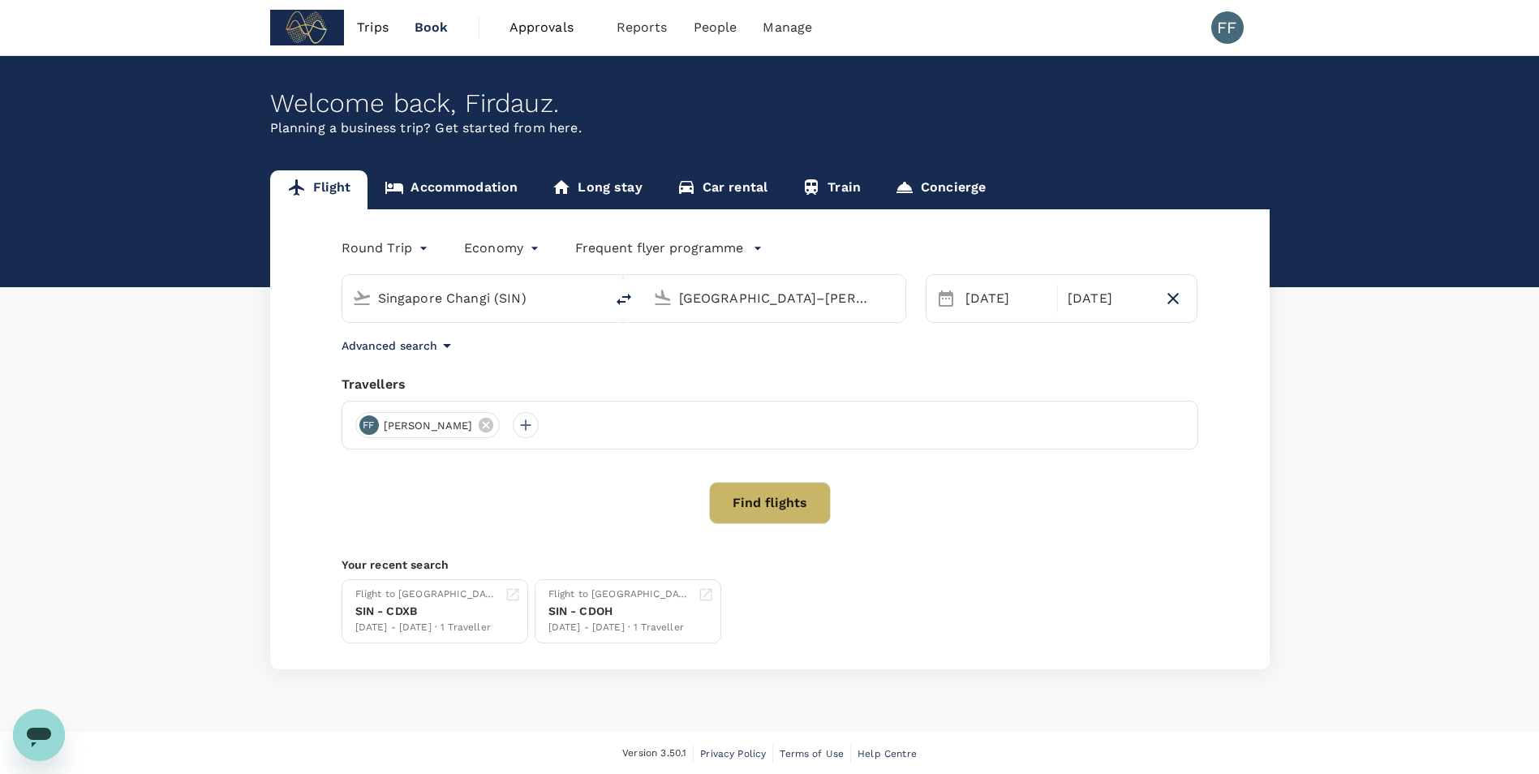
click at [1106, 554] on div "Round Trip roundtrip Economy economy Frequent flyer programme Singapore Changi …" at bounding box center [770, 439] width 1000 height 460
